Goal: Navigation & Orientation: Find specific page/section

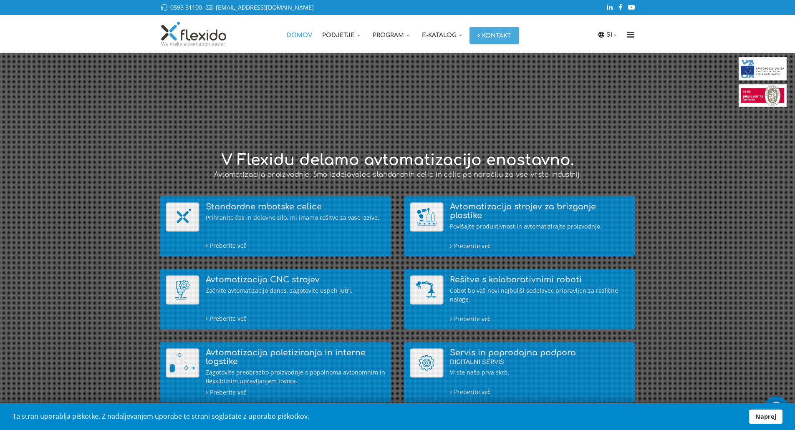
click at [754, 416] on link "Naprej" at bounding box center [765, 417] width 33 height 14
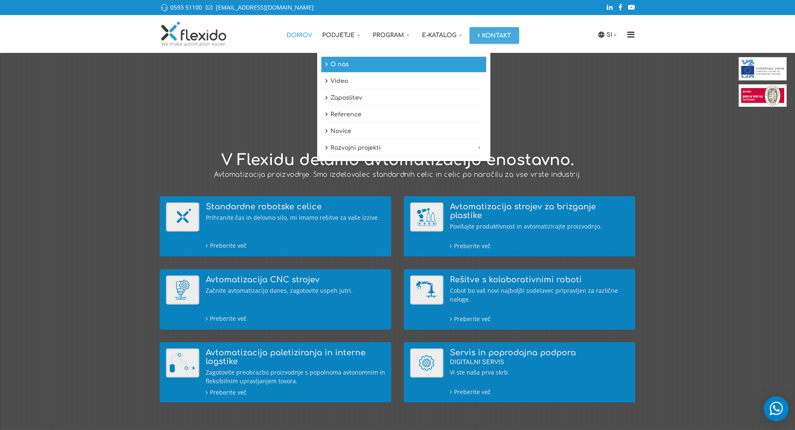
click at [346, 65] on link "O nas" at bounding box center [403, 65] width 165 height 16
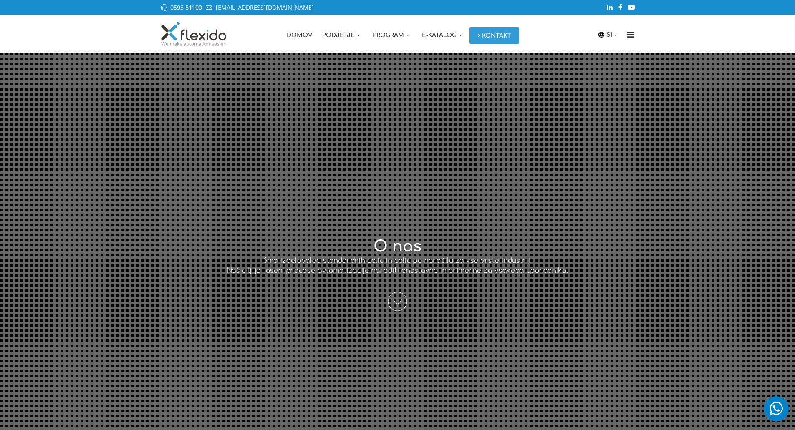
click at [497, 37] on link "Kontakt" at bounding box center [494, 35] width 50 height 17
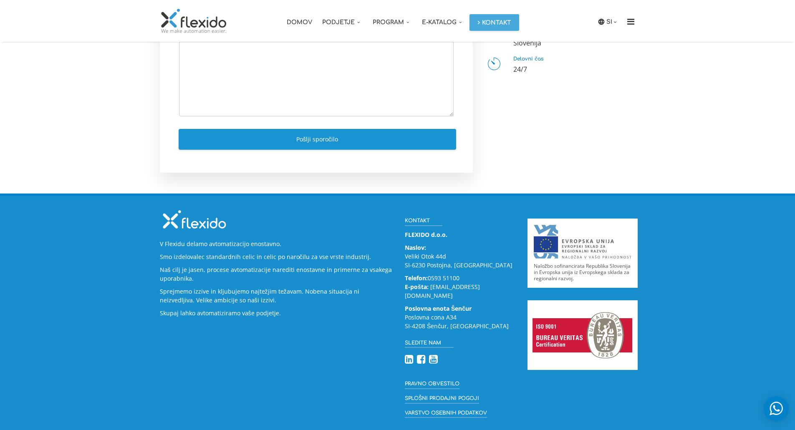
scroll to position [299, 0]
